Goal: Task Accomplishment & Management: Manage account settings

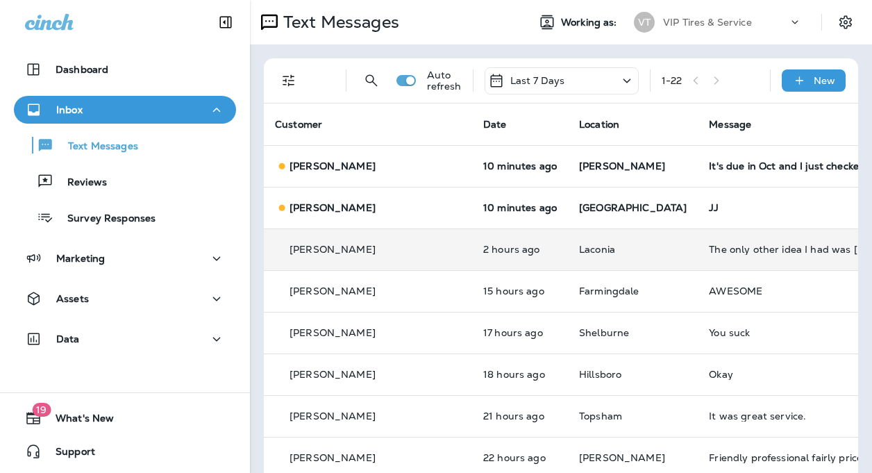
click at [716, 255] on td "The only other idea I had was [PERSON_NAME], and we can always go to LCC. Seein…" at bounding box center [801, 249] width 208 height 42
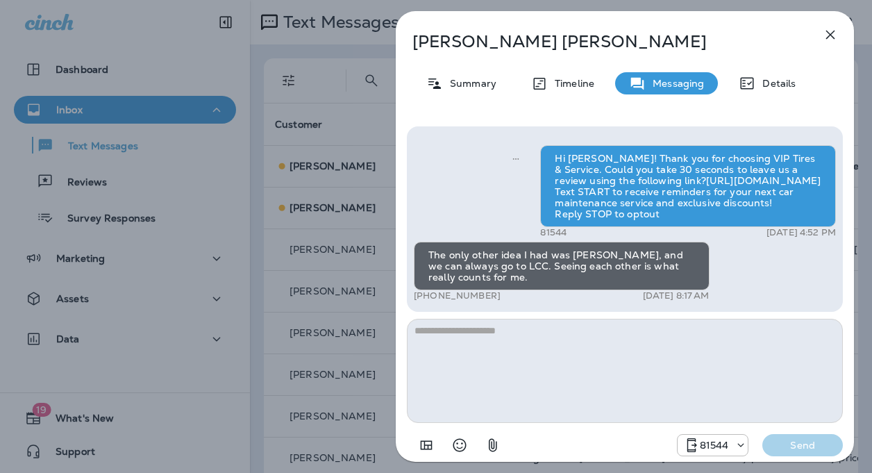
scroll to position [-10, 0]
click at [831, 31] on icon "button" at bounding box center [830, 34] width 17 height 17
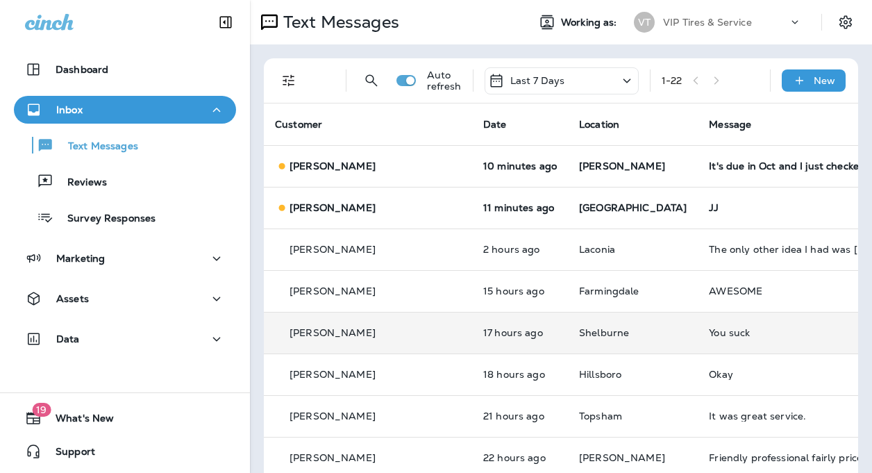
click at [697, 321] on td "You suck" at bounding box center [801, 333] width 208 height 42
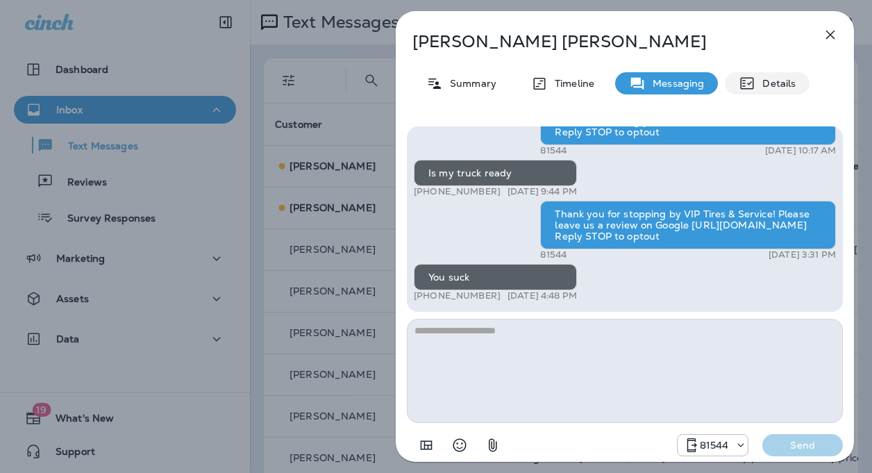
click at [770, 74] on div "Details" at bounding box center [766, 83] width 85 height 22
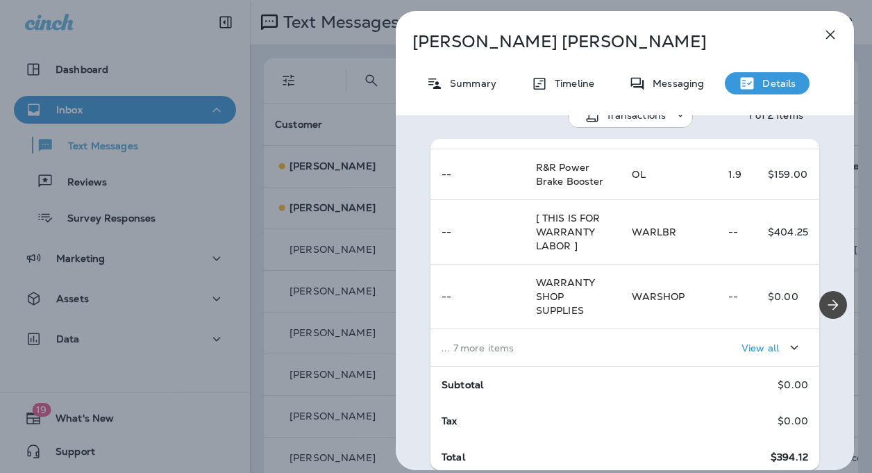
scroll to position [332, 0]
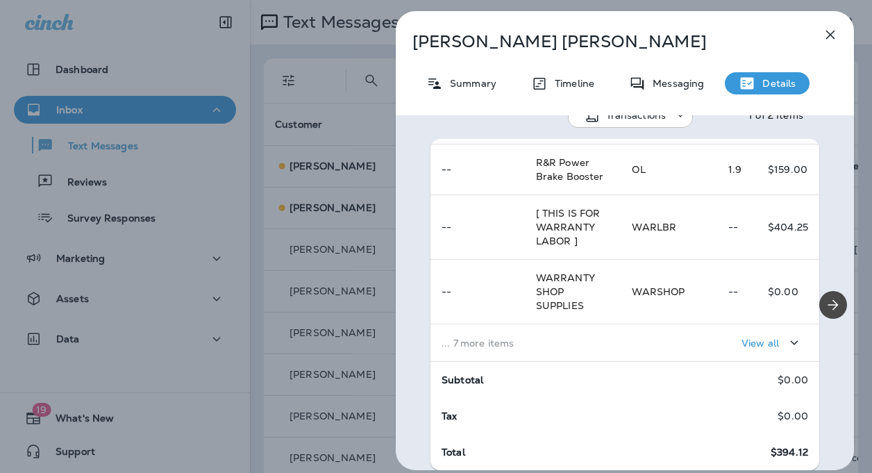
click at [742, 340] on p "View all" at bounding box center [759, 342] width 37 height 11
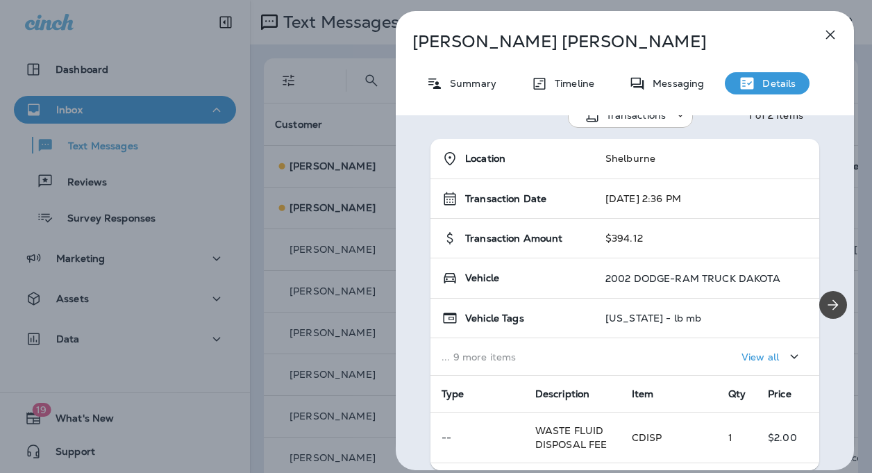
scroll to position [0, 0]
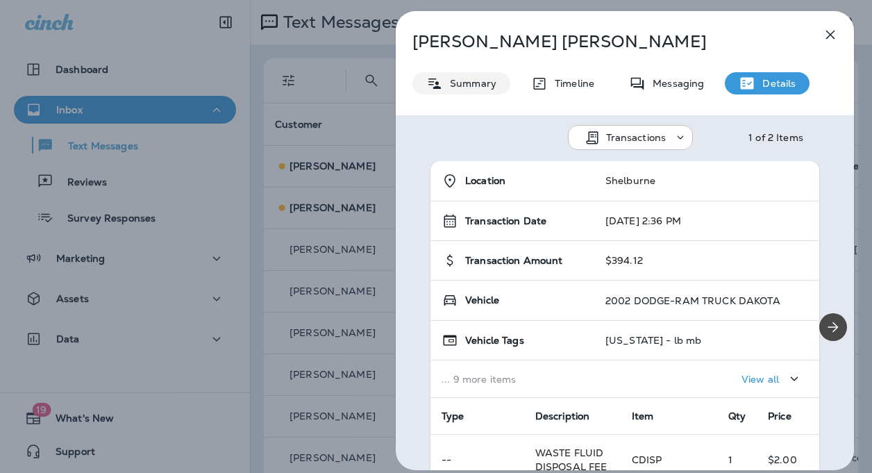
click at [459, 82] on p "Summary" at bounding box center [469, 83] width 53 height 11
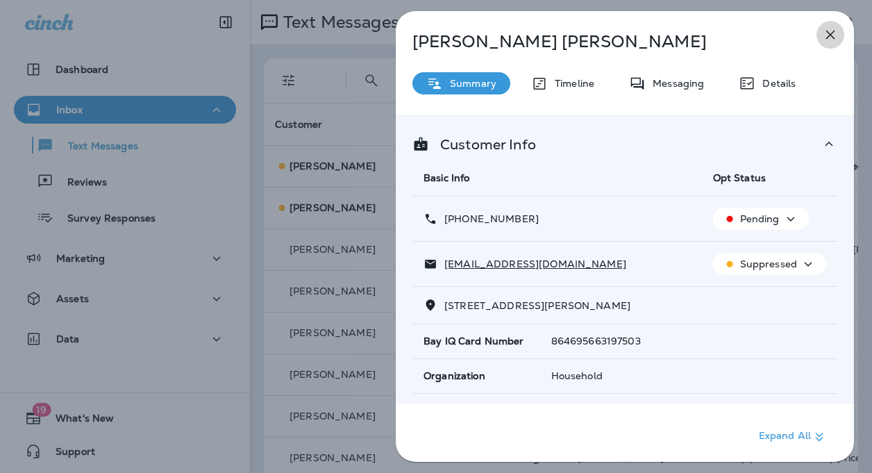
click at [826, 34] on icon "button" at bounding box center [830, 34] width 17 height 17
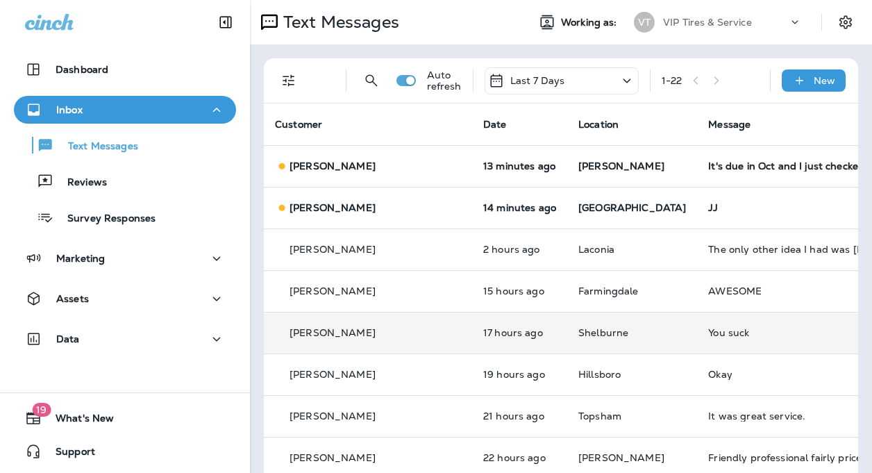
click at [708, 334] on div "You suck" at bounding box center [801, 332] width 186 height 11
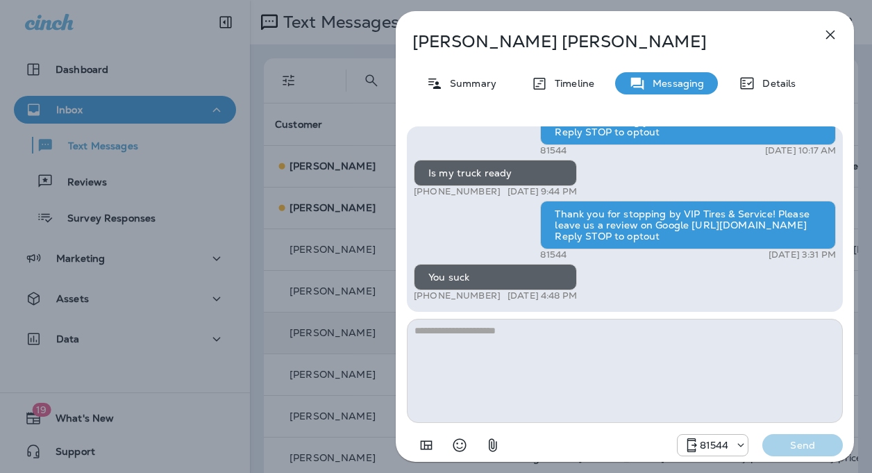
click at [482, 362] on textarea at bounding box center [625, 370] width 436 height 104
click at [832, 35] on icon "button" at bounding box center [830, 34] width 17 height 17
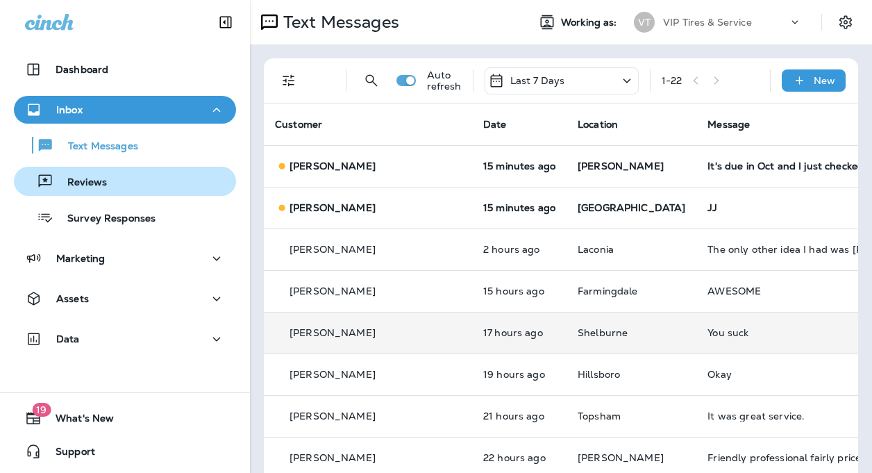
click at [127, 178] on div "Reviews" at bounding box center [124, 181] width 211 height 21
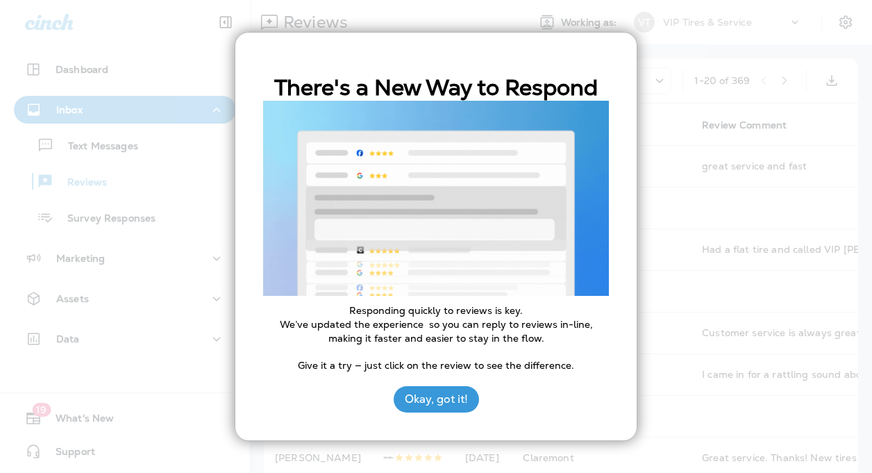
click at [765, 246] on div at bounding box center [436, 236] width 872 height 473
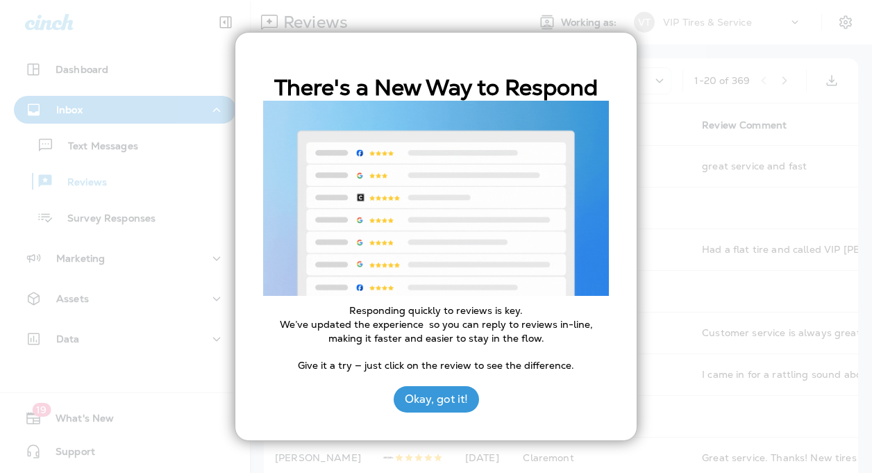
click at [477, 384] on div "Okay, got it!" at bounding box center [435, 395] width 85 height 33
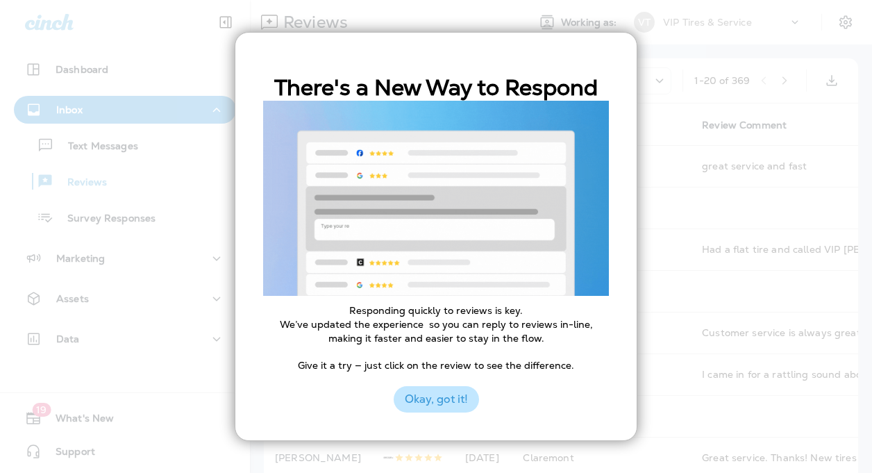
click at [464, 392] on button "Okay, got it!" at bounding box center [435, 399] width 85 height 26
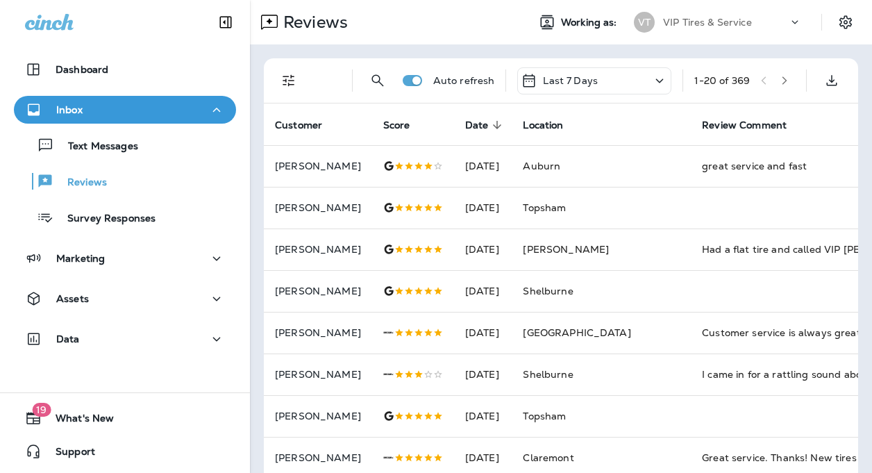
click at [779, 77] on icon "button" at bounding box center [784, 81] width 10 height 10
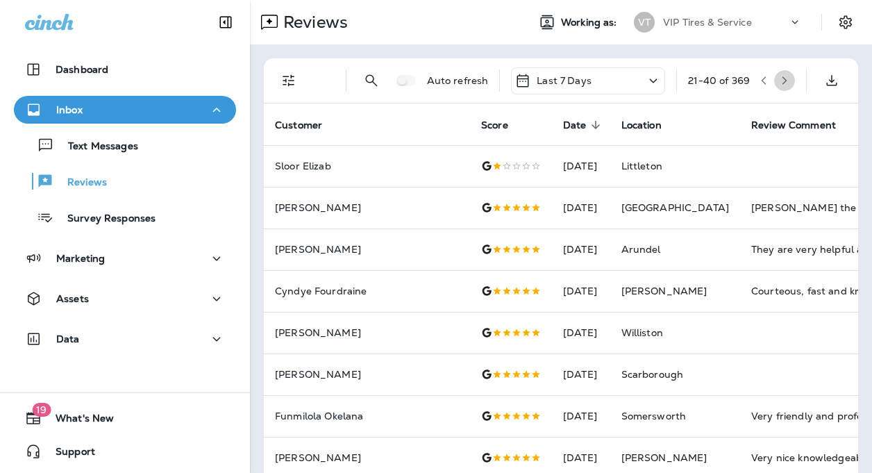
click at [779, 78] on icon "button" at bounding box center [784, 81] width 10 height 10
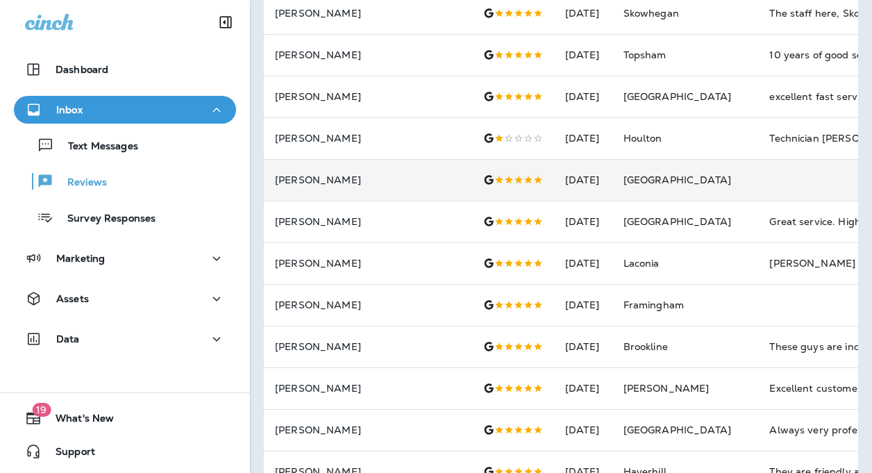
scroll to position [391, 0]
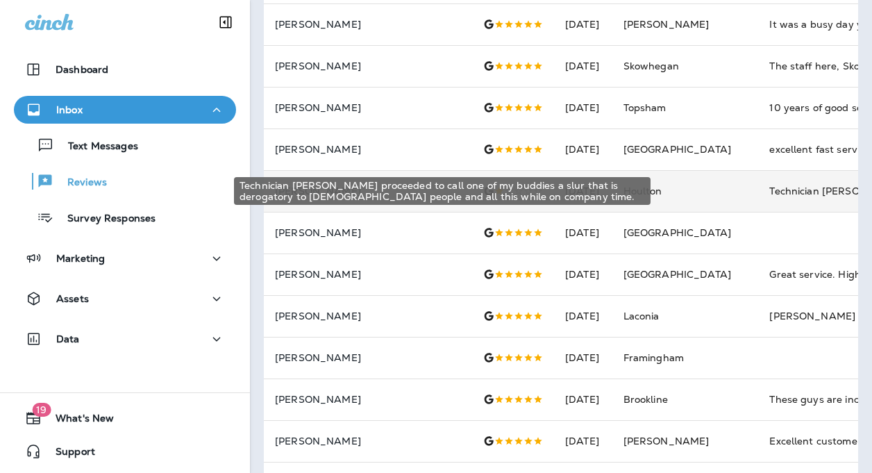
click at [769, 194] on div "Technician [PERSON_NAME] proceeded to call one of my buddies a slur that is der…" at bounding box center [862, 191] width 186 height 14
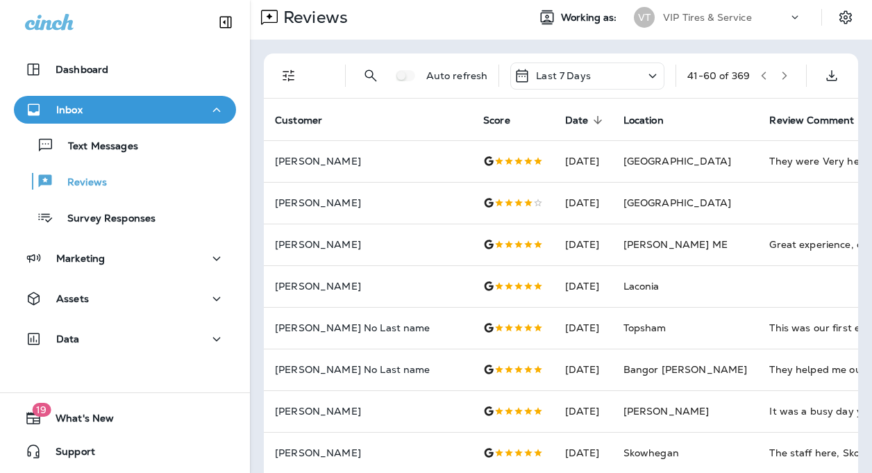
scroll to position [0, 0]
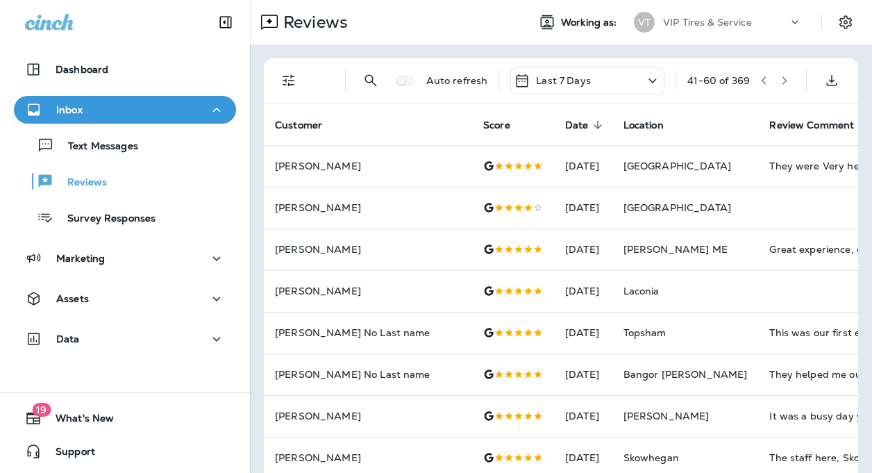
drag, startPoint x: 783, startPoint y: 85, endPoint x: 773, endPoint y: 77, distance: 13.3
click at [783, 85] on div "41 - 60 of 369" at bounding box center [741, 80] width 108 height 21
click at [779, 77] on icon "button" at bounding box center [784, 81] width 10 height 10
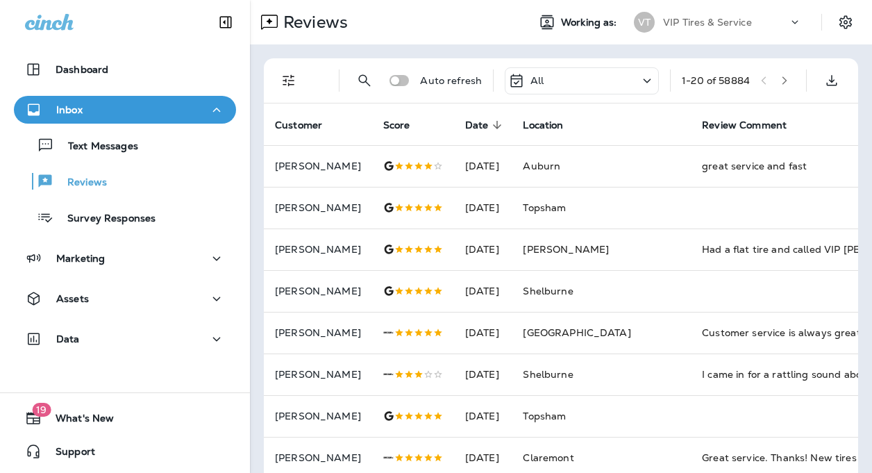
click at [779, 80] on icon "button" at bounding box center [784, 81] width 10 height 10
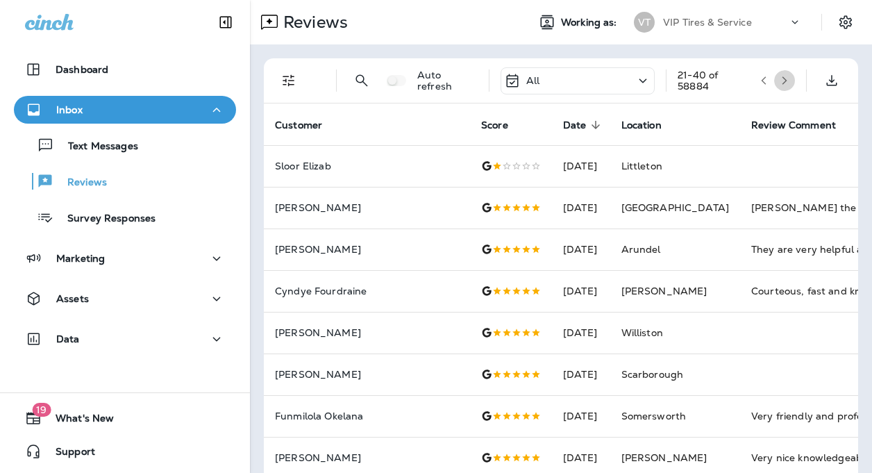
click at [779, 81] on icon "button" at bounding box center [784, 81] width 10 height 10
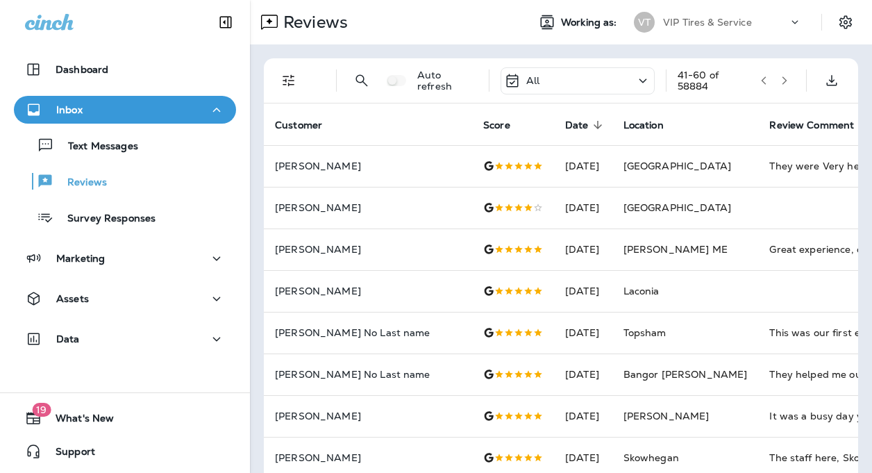
click at [779, 81] on icon "button" at bounding box center [784, 81] width 10 height 10
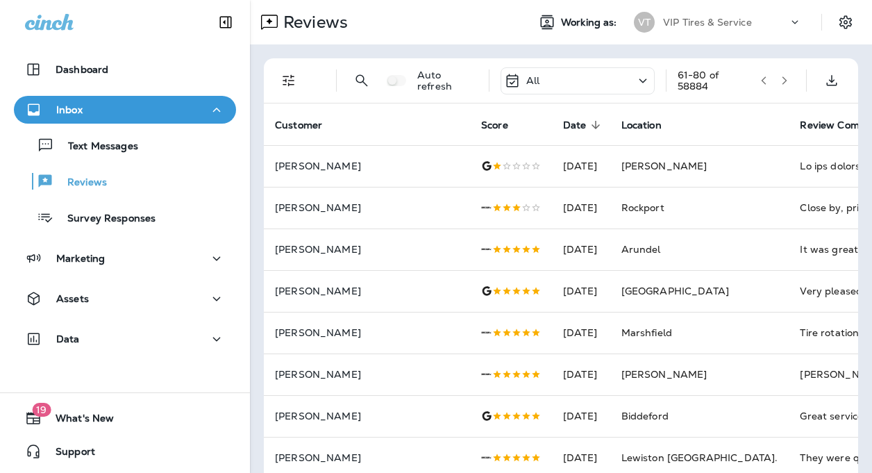
click at [779, 81] on icon "button" at bounding box center [784, 81] width 10 height 10
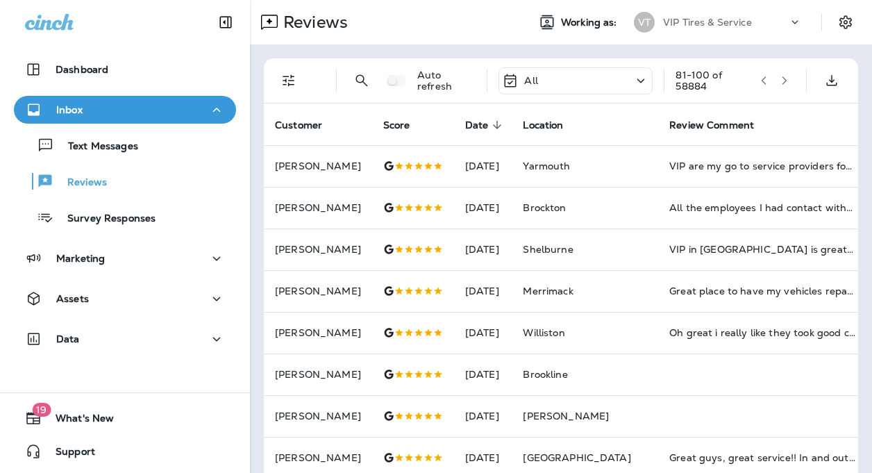
click at [779, 79] on icon "button" at bounding box center [784, 81] width 10 height 10
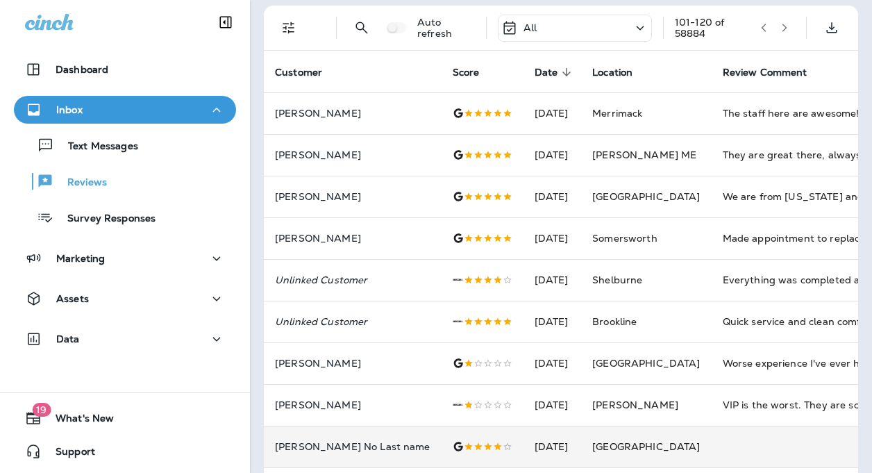
scroll to position [139, 0]
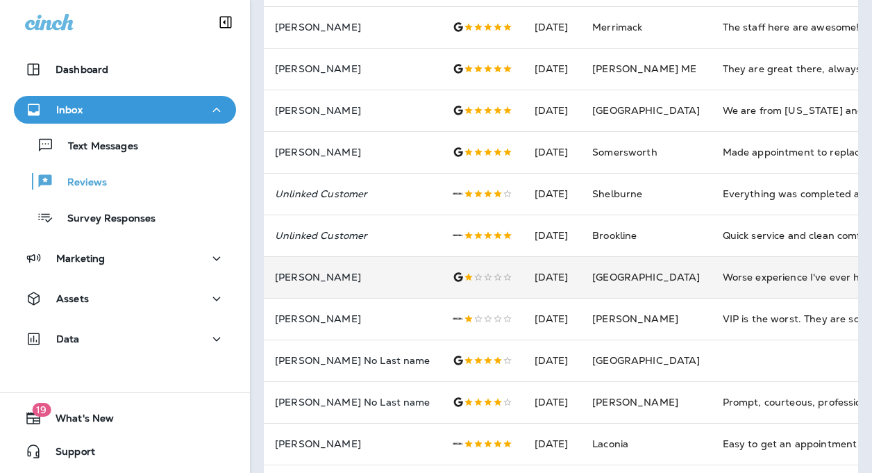
click at [758, 289] on td "Worse experience I've ever had with a garage service manager was so hung up on …" at bounding box center [815, 277] width 208 height 42
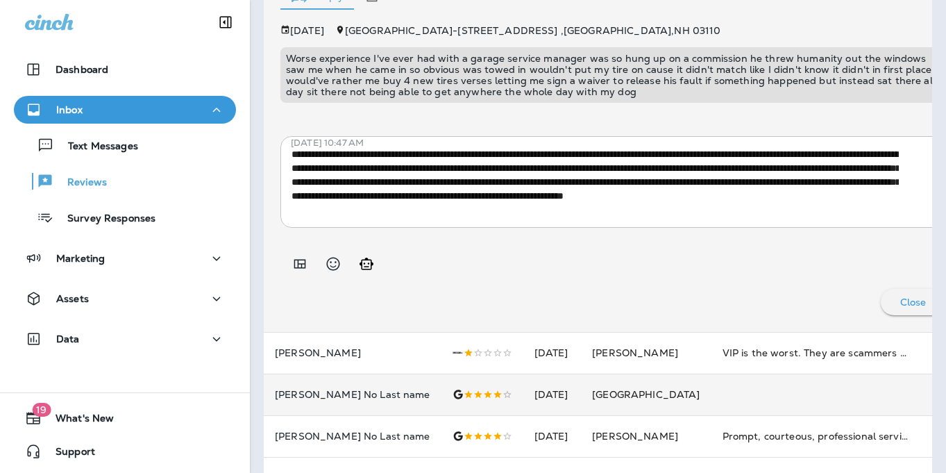
scroll to position [606, 0]
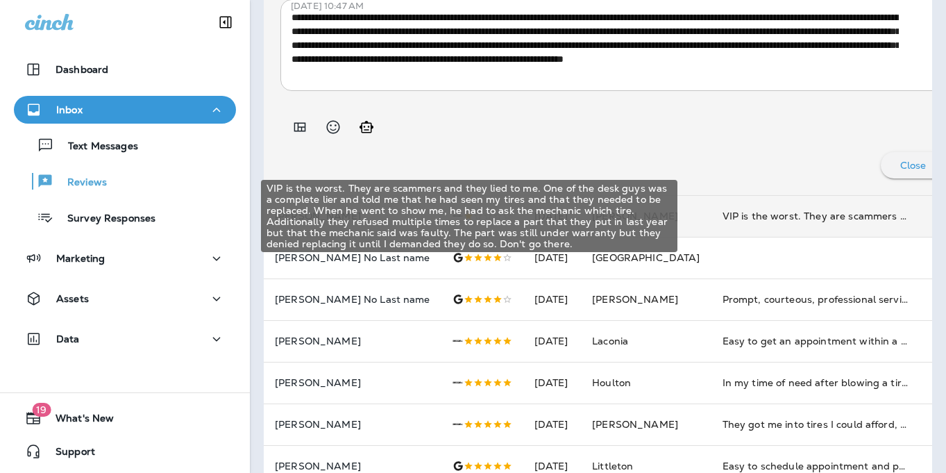
click at [756, 218] on div "VIP is the worst. They are scammers and they lied to me. One of the desk guys w…" at bounding box center [815, 216] width 186 height 14
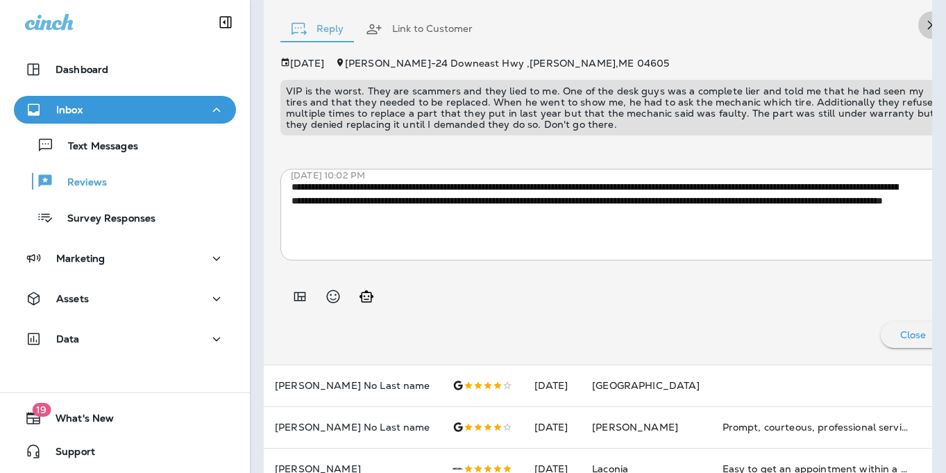
click at [871, 28] on icon "button" at bounding box center [932, 25] width 17 height 17
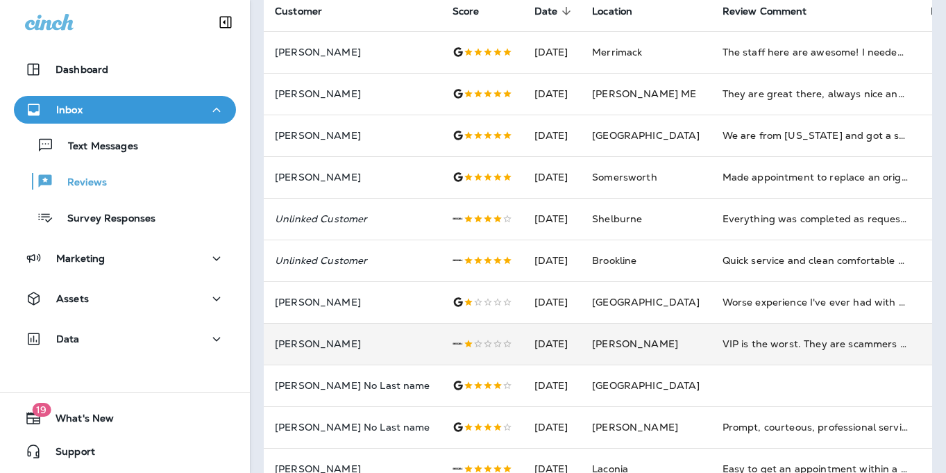
scroll to position [0, 0]
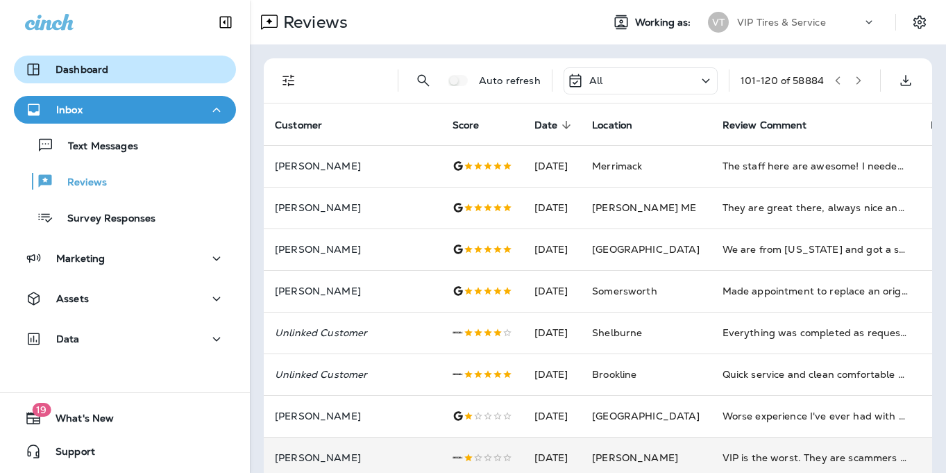
click at [57, 70] on p "Dashboard" at bounding box center [82, 69] width 53 height 11
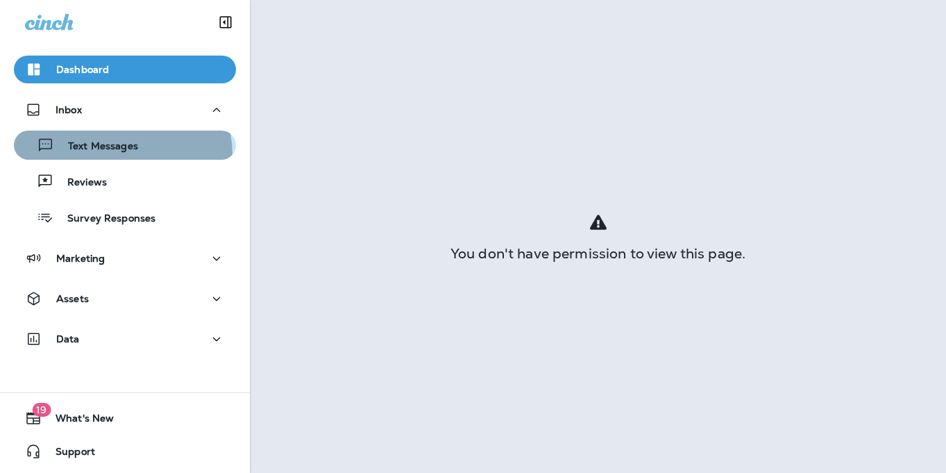
click at [111, 155] on button "Text Messages" at bounding box center [125, 144] width 222 height 29
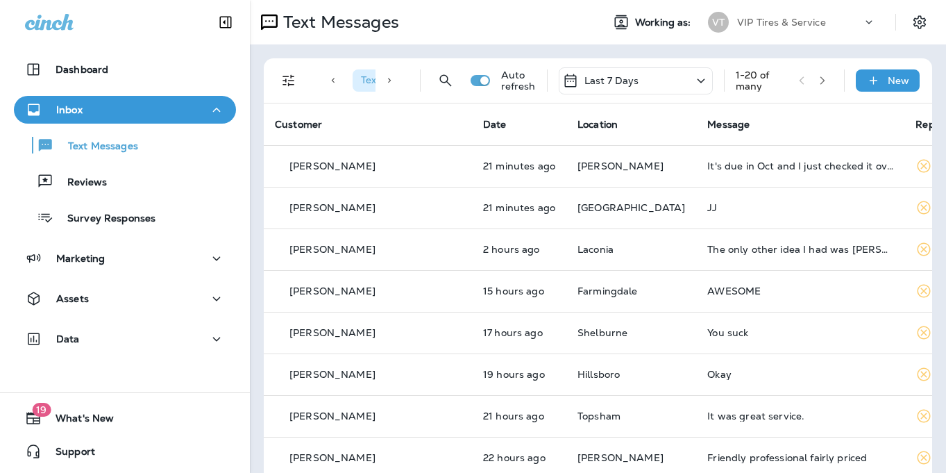
click at [817, 80] on icon "button" at bounding box center [822, 81] width 10 height 10
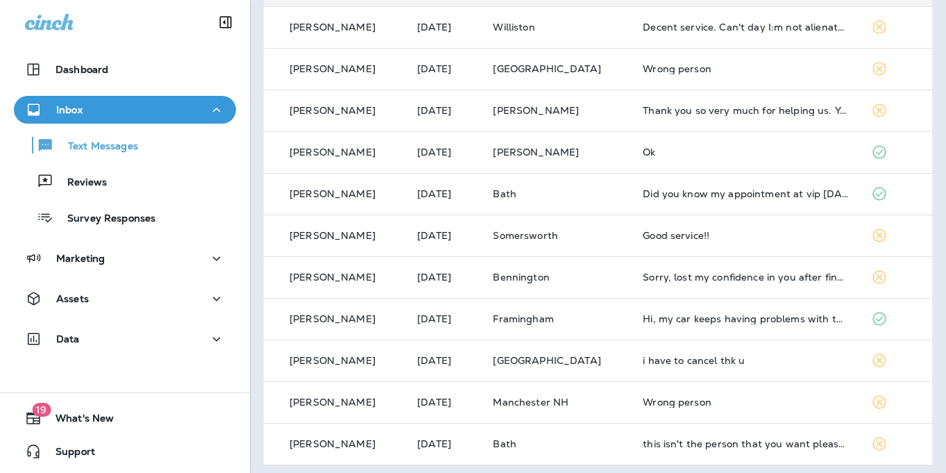
scroll to position [312, 0]
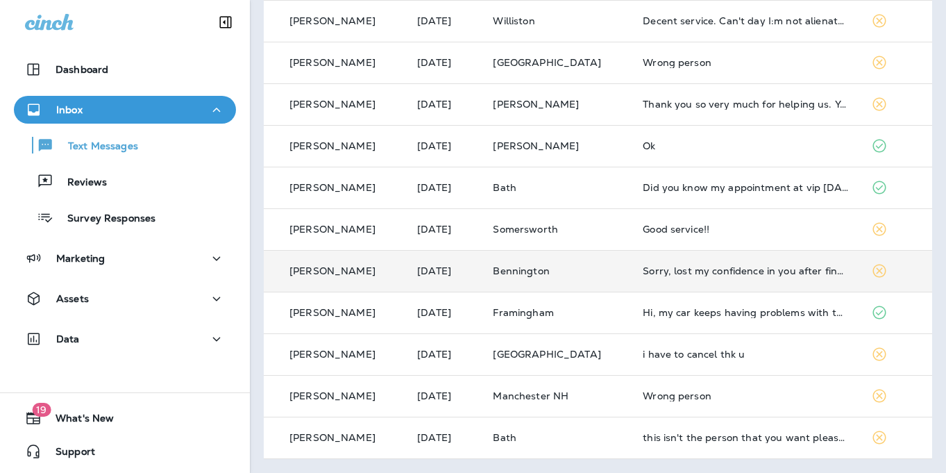
click at [773, 256] on td "Sorry, lost my confidence in you after finding 3 bolts in my skid plate missing…" at bounding box center [745, 271] width 228 height 42
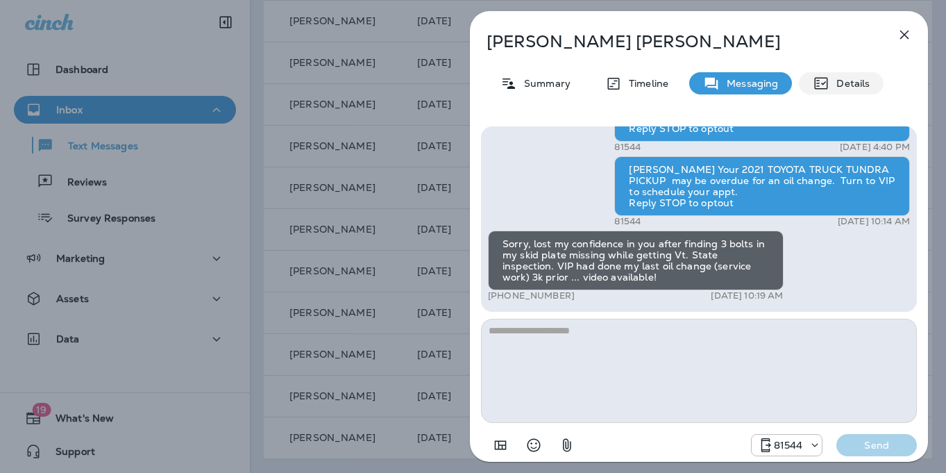
click at [835, 78] on p "Details" at bounding box center [849, 83] width 40 height 11
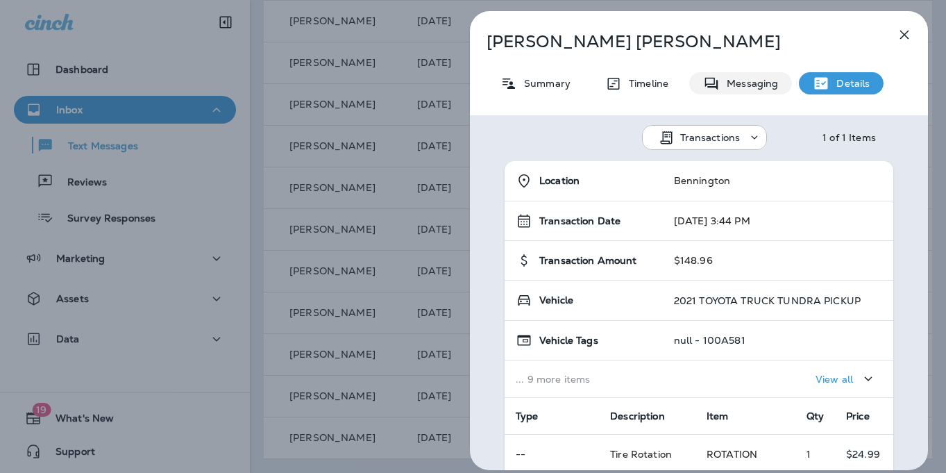
click at [749, 80] on p "Messaging" at bounding box center [749, 83] width 58 height 11
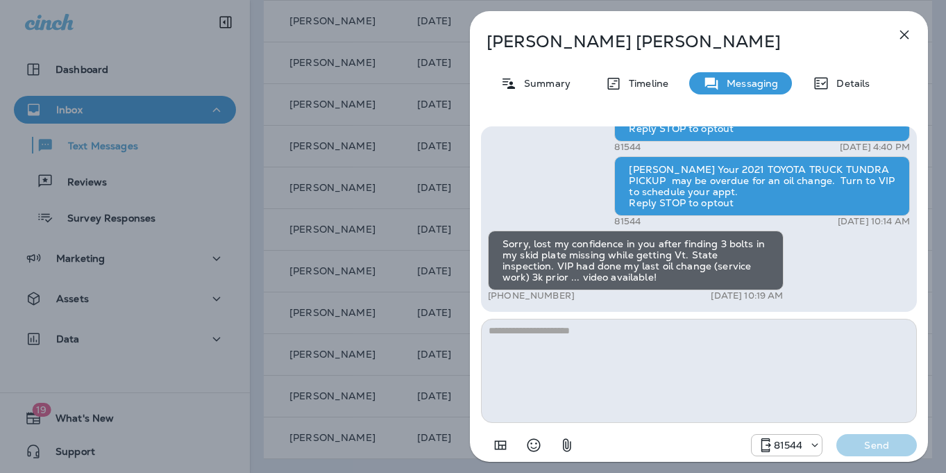
click at [871, 34] on icon "button" at bounding box center [904, 34] width 17 height 17
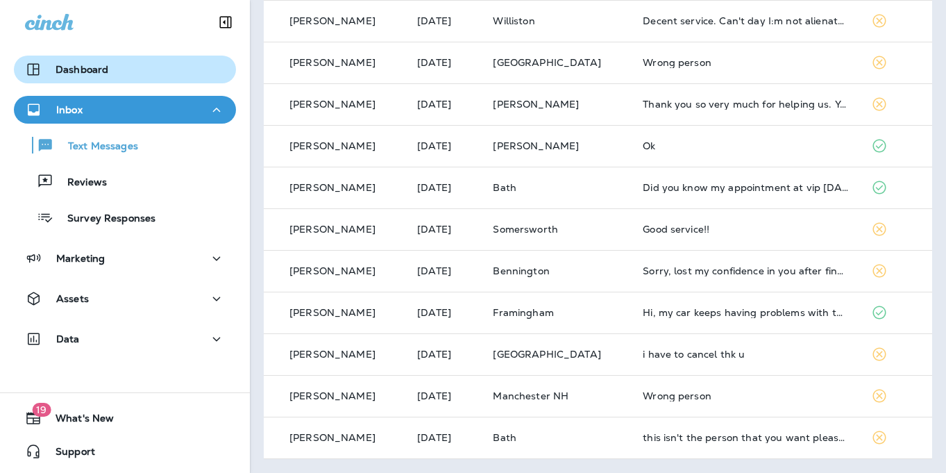
click at [93, 71] on p "Dashboard" at bounding box center [82, 69] width 53 height 11
